Goal: Task Accomplishment & Management: Use online tool/utility

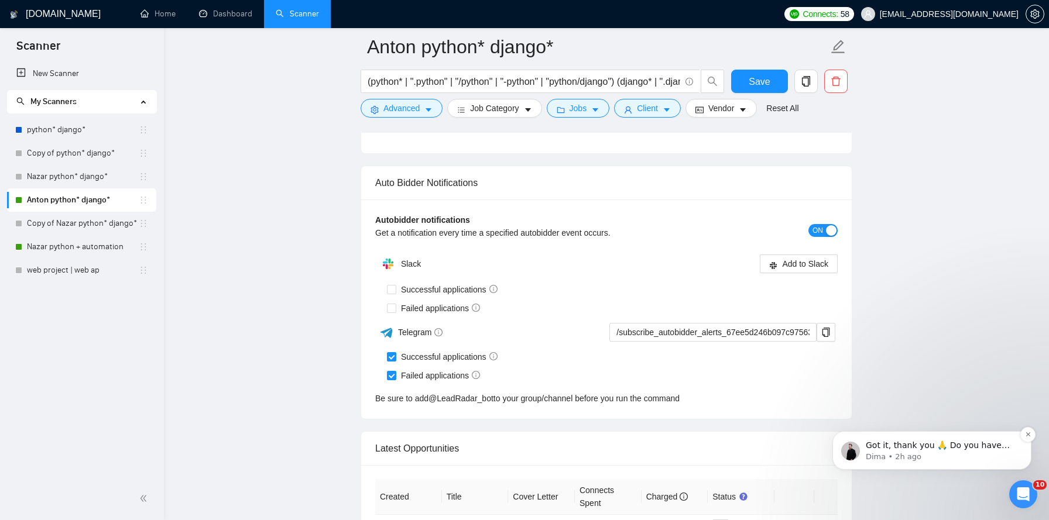
click at [926, 451] on p "Got it, thank you 🙏 ﻿Do you have any other questions about the response you rec…" at bounding box center [941, 446] width 151 height 12
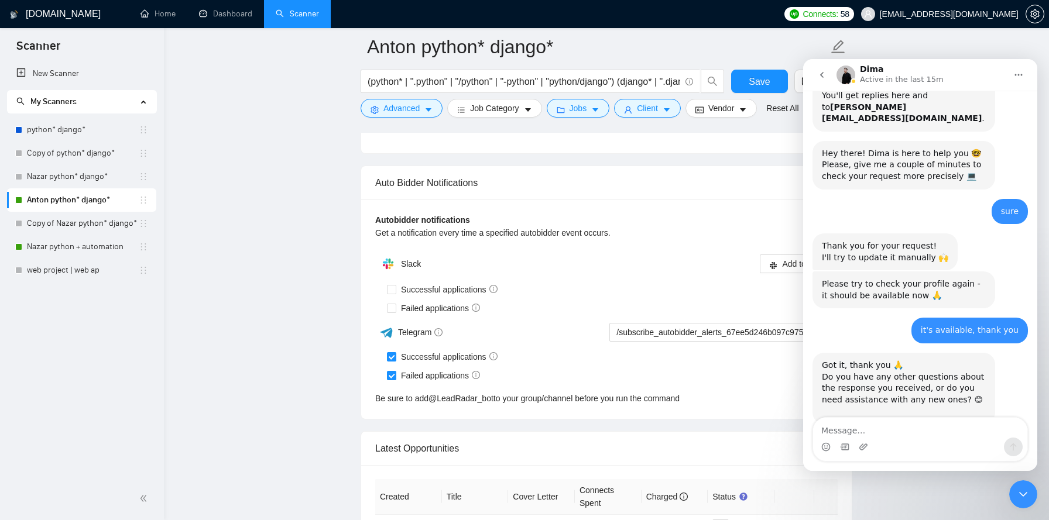
scroll to position [321, 0]
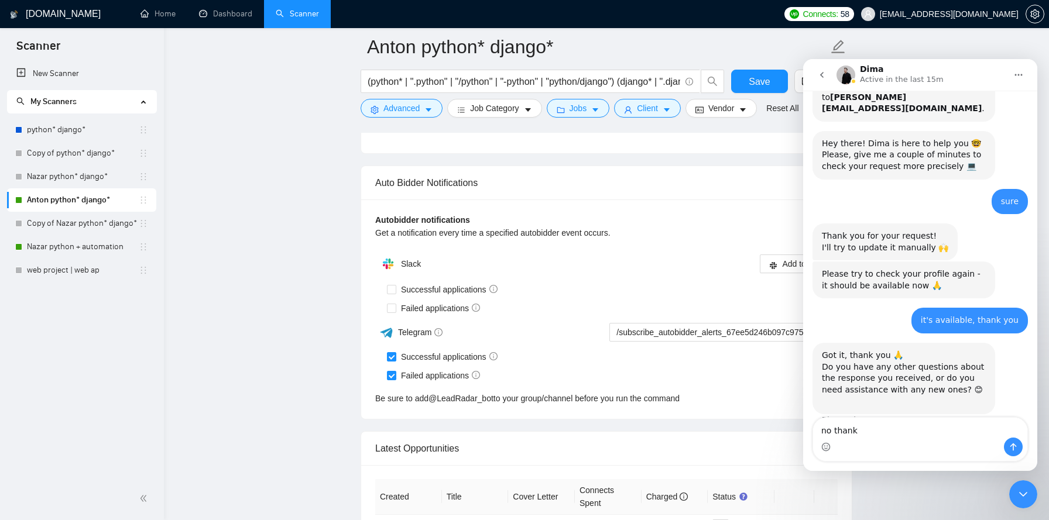
type textarea "no thanks"
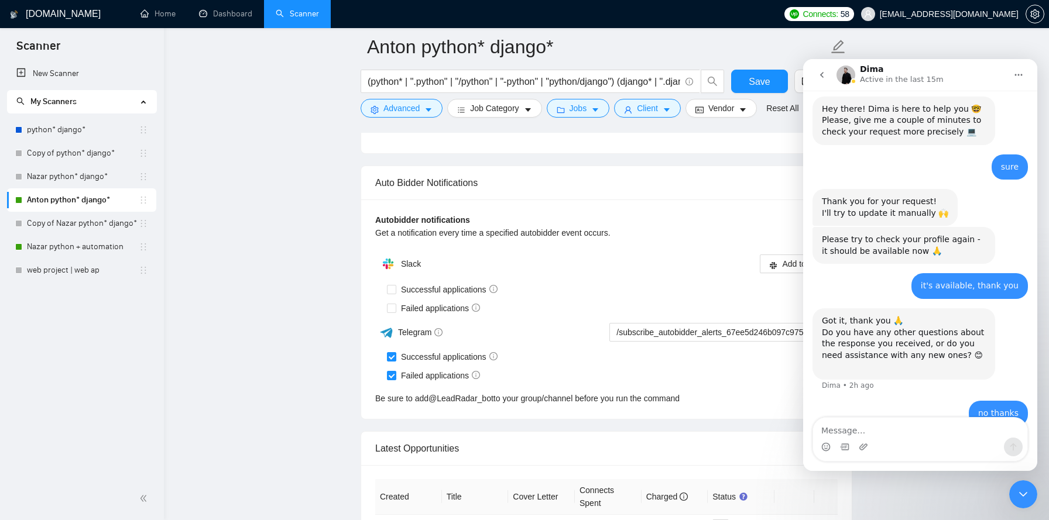
click at [1030, 495] on icon "Close Intercom Messenger" at bounding box center [1023, 495] width 14 height 14
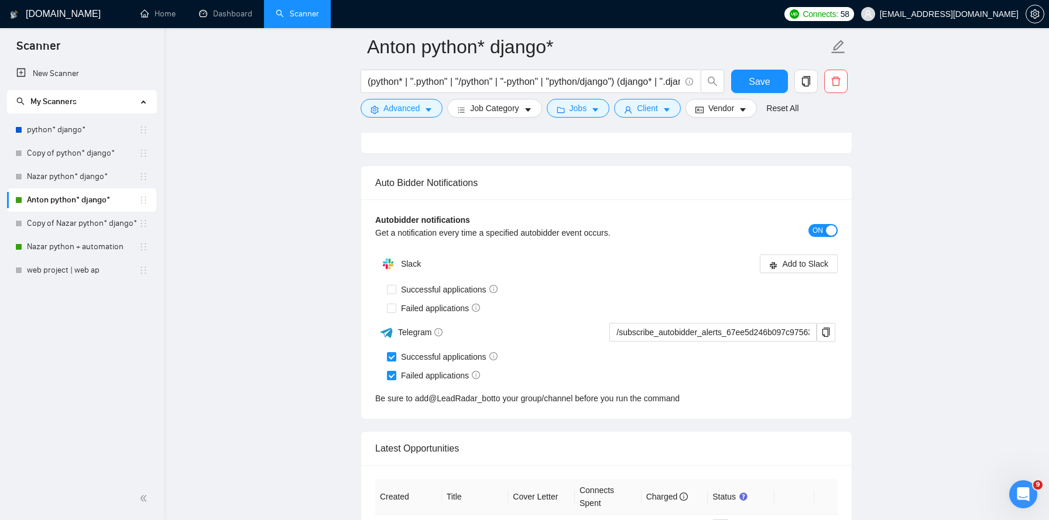
click at [1030, 495] on icon "Open Intercom Messenger" at bounding box center [1023, 494] width 19 height 19
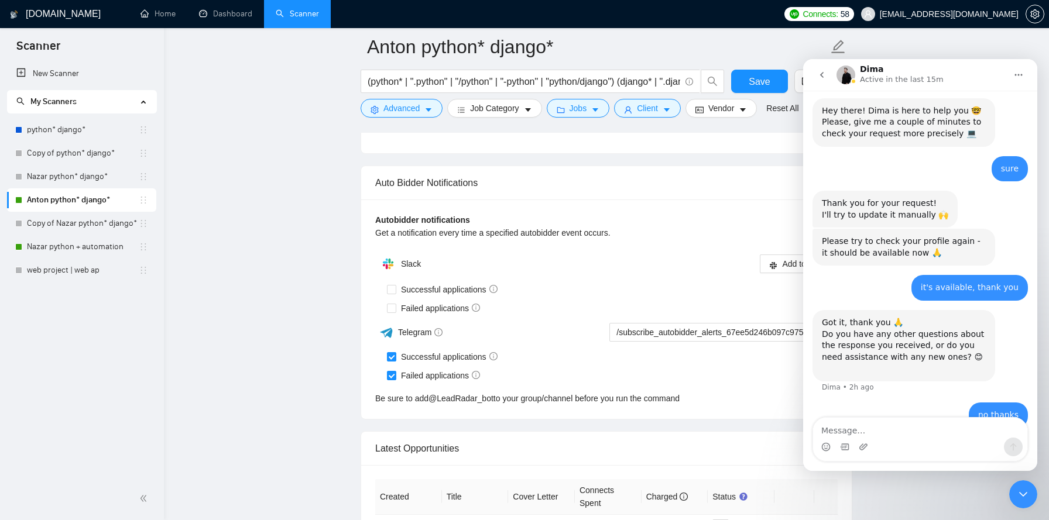
click at [1030, 495] on icon "Close Intercom Messenger" at bounding box center [1023, 495] width 14 height 14
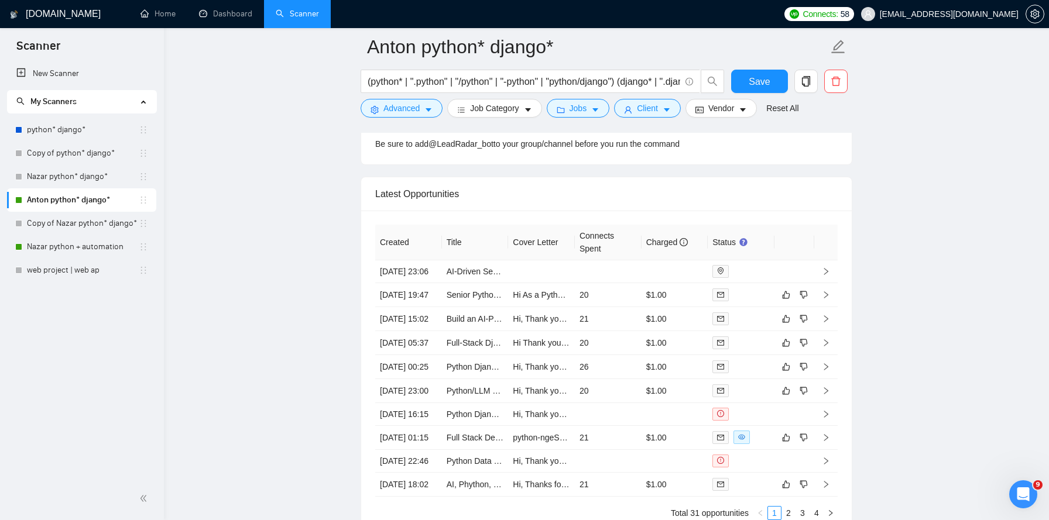
scroll to position [2997, 0]
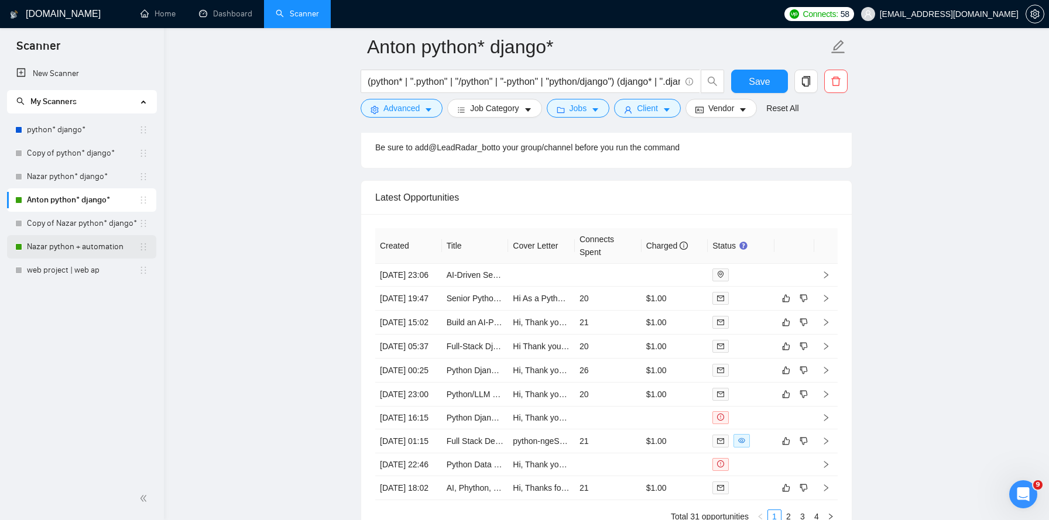
click at [97, 240] on link "Nazar python + automation" at bounding box center [83, 246] width 112 height 23
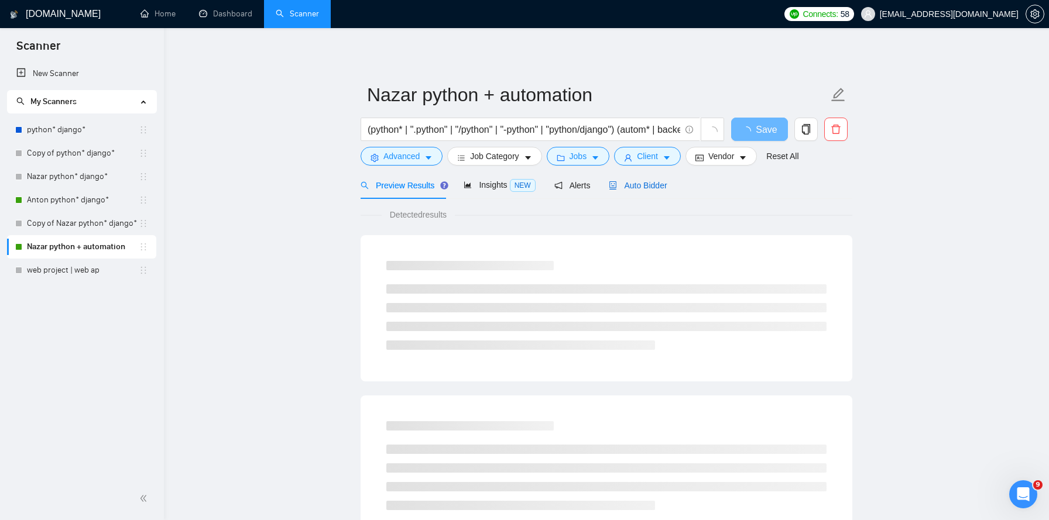
click at [650, 187] on span "Auto Bidder" at bounding box center [638, 185] width 58 height 9
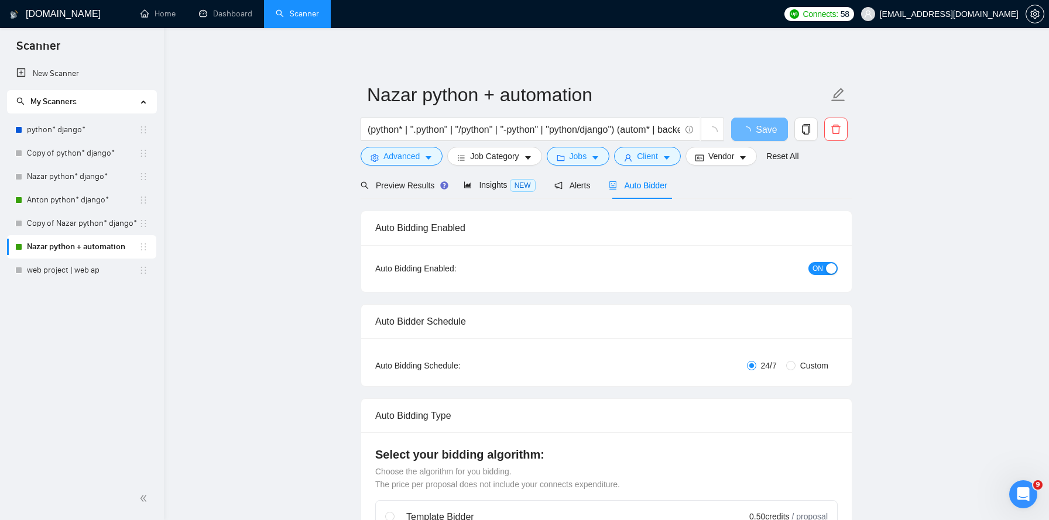
checkbox input "true"
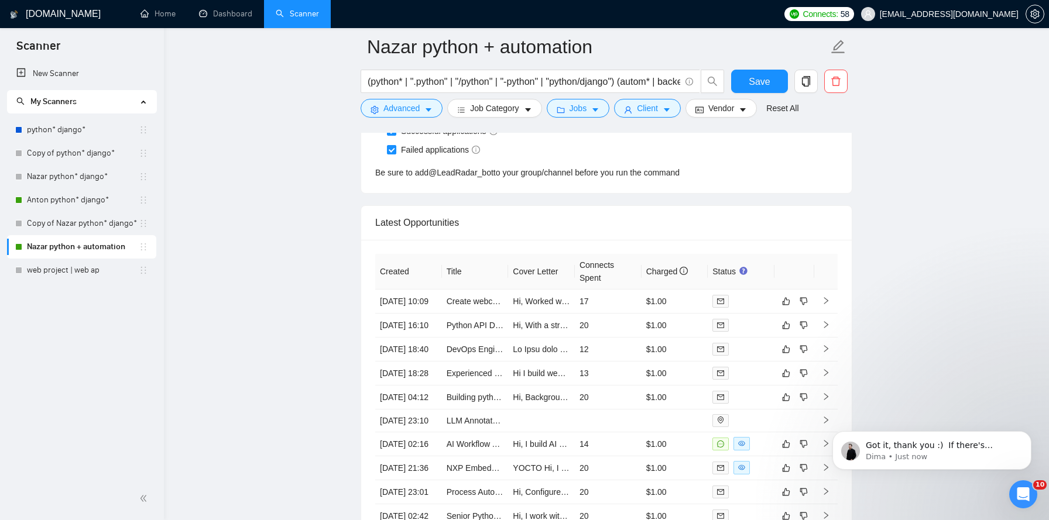
scroll to position [471, 0]
click at [912, 456] on p "Dima • Just now" at bounding box center [941, 457] width 151 height 11
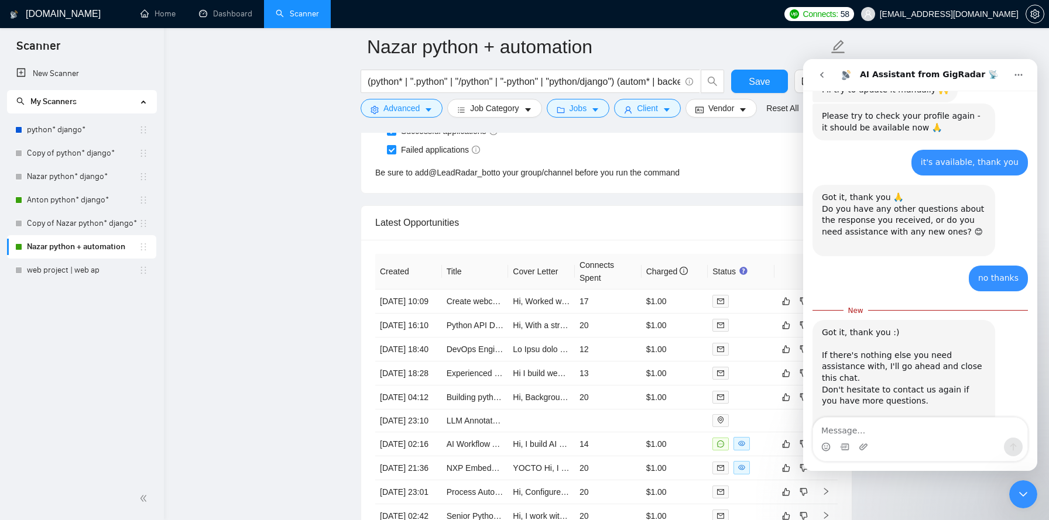
scroll to position [491, 0]
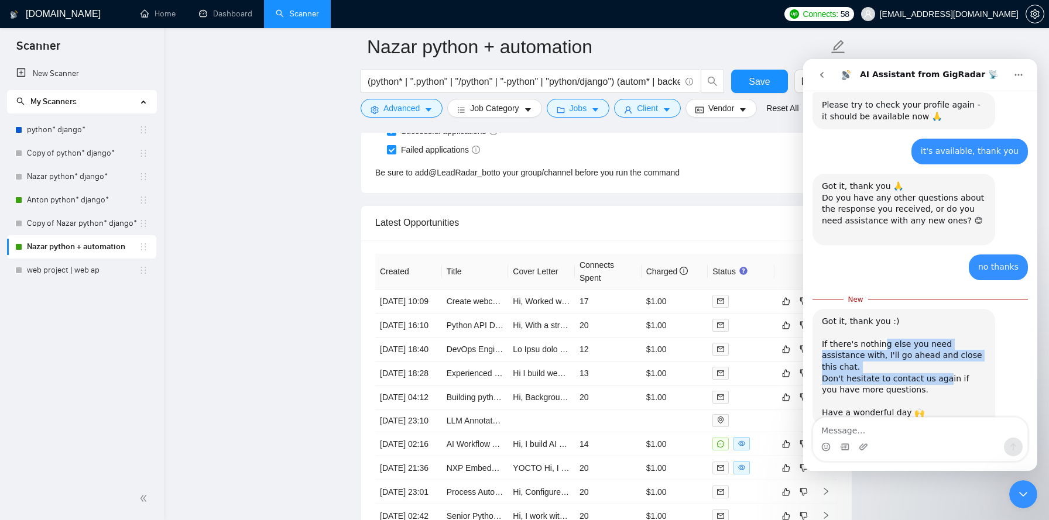
drag, startPoint x: 882, startPoint y: 323, endPoint x: 943, endPoint y: 341, distance: 64.1
click at [943, 341] on div "Got it, thank you :) ​﻿ ﻿If there's nothing else you need assistance with, I'll…" at bounding box center [904, 367] width 164 height 103
click at [1028, 496] on icon "Close Intercom Messenger" at bounding box center [1023, 495] width 14 height 14
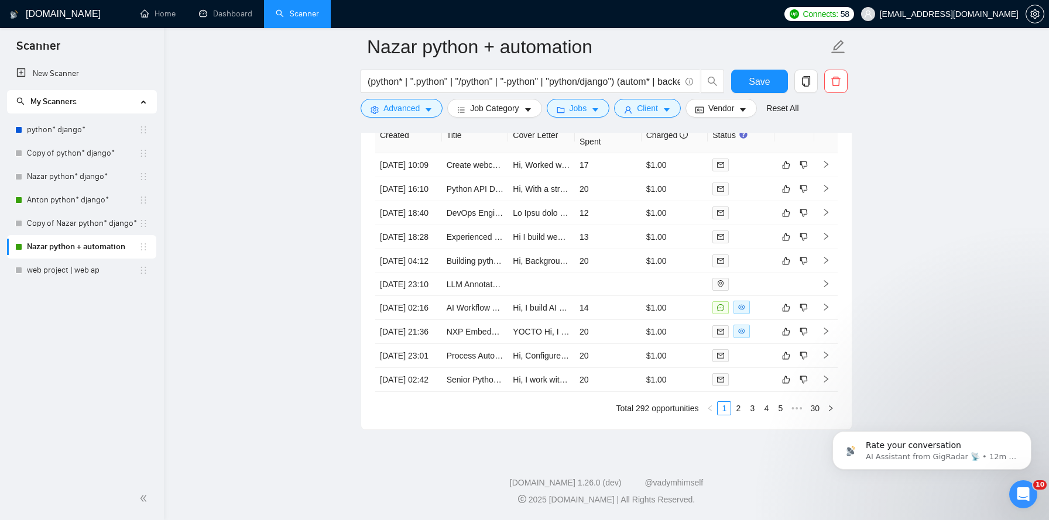
scroll to position [3224, 0]
click at [83, 198] on link "Anton python* django*" at bounding box center [83, 200] width 112 height 23
